Goal: Find specific page/section: Find specific page/section

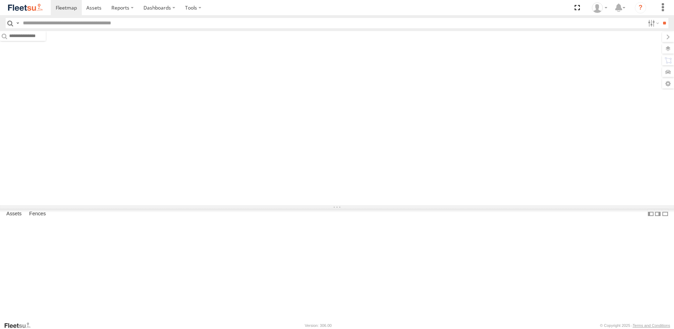
click at [96, 25] on input "text" at bounding box center [332, 23] width 625 height 10
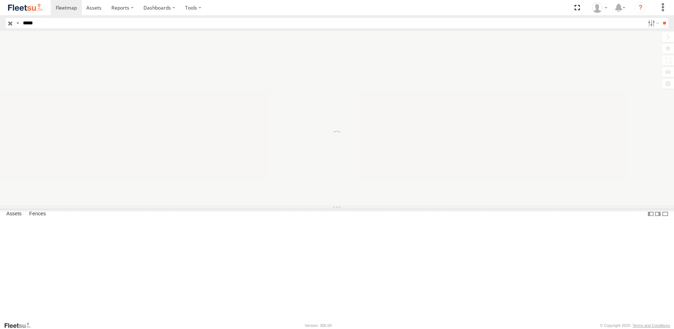
type input "*****"
click at [660, 18] on input "**" at bounding box center [664, 23] width 8 height 10
